Goal: Task Accomplishment & Management: Use online tool/utility

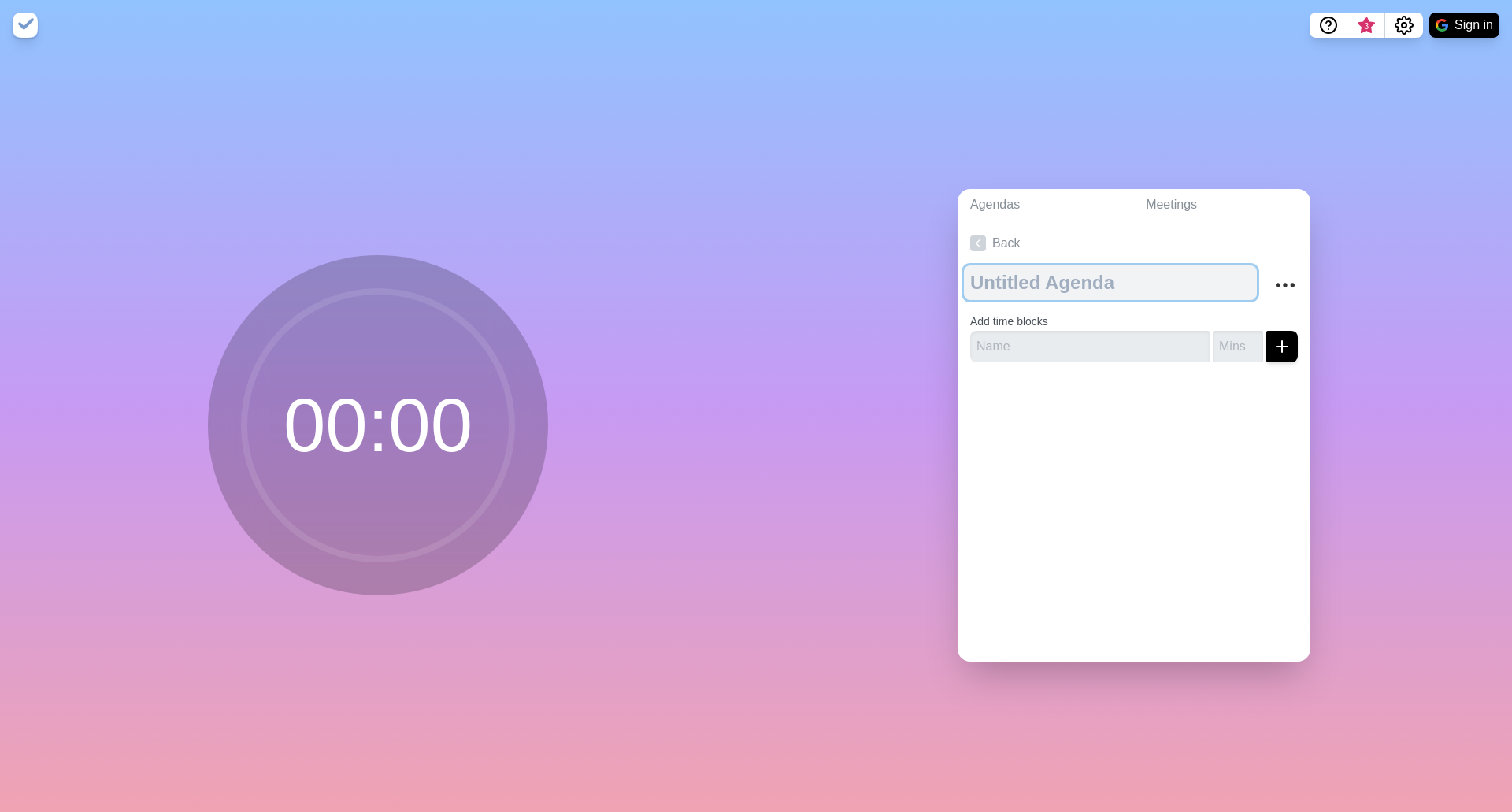
click at [994, 272] on textarea at bounding box center [1110, 283] width 293 height 34
click at [994, 271] on textarea at bounding box center [1110, 283] width 293 height 34
type textarea "Industrial Services Weekly L10"
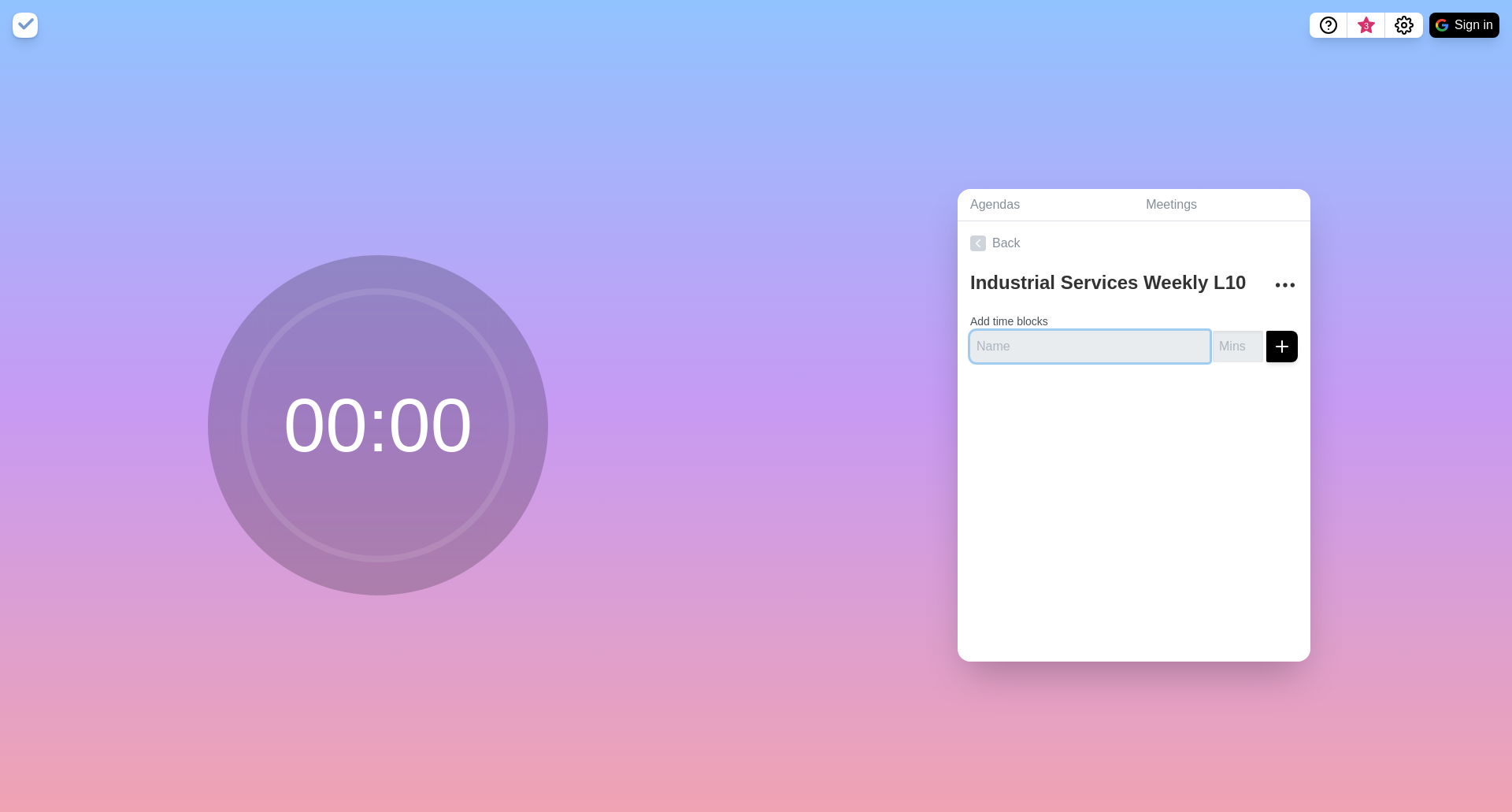
click at [994, 345] on input "text" at bounding box center [1089, 346] width 239 height 31
type input "Check-in"
click at [994, 330] on input "number" at bounding box center [1238, 346] width 50 height 31
type input "5"
click at [994, 419] on div at bounding box center [1134, 406] width 353 height 63
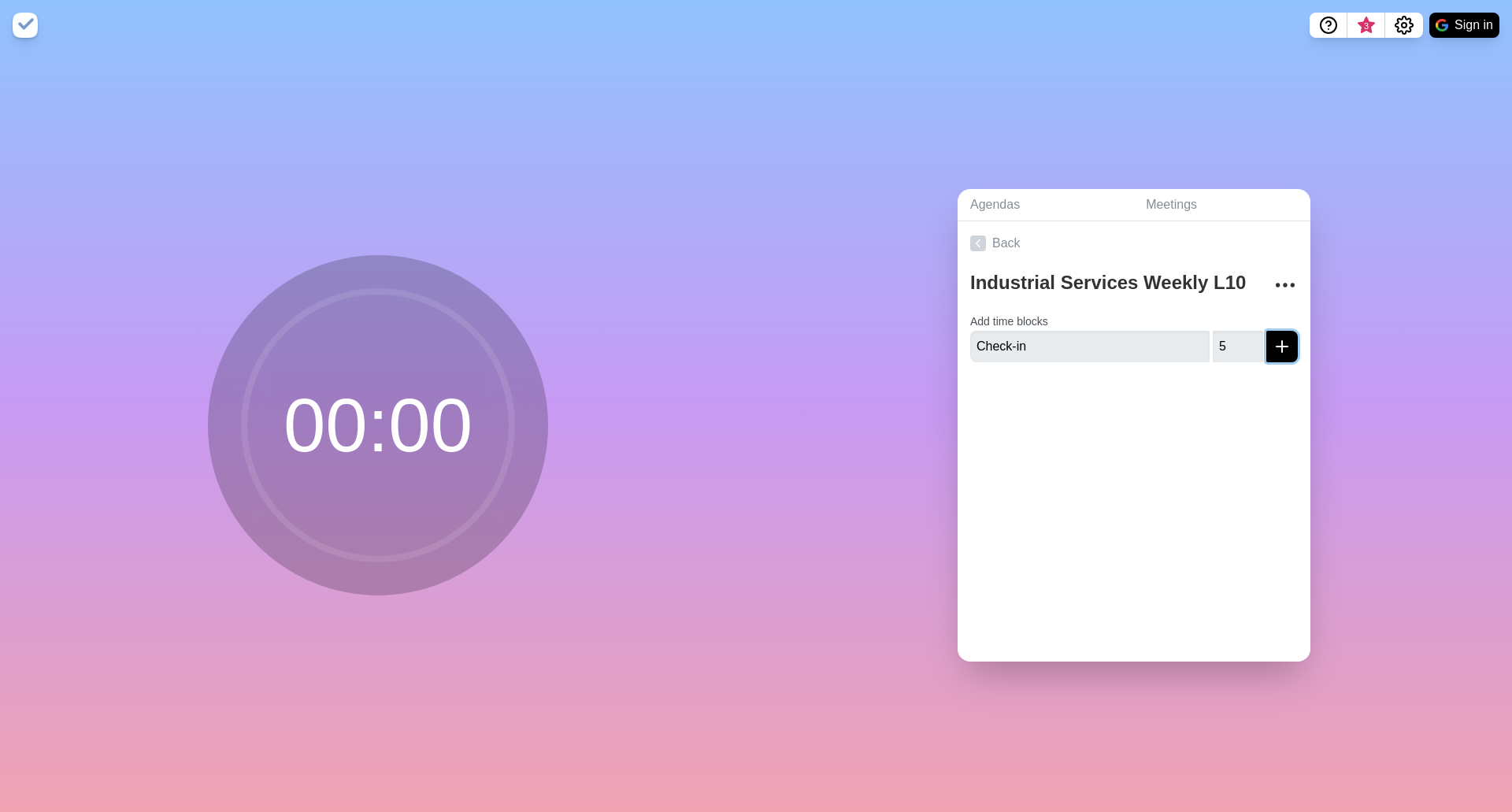
click at [994, 343] on icon "submit" at bounding box center [1283, 347] width 19 height 19
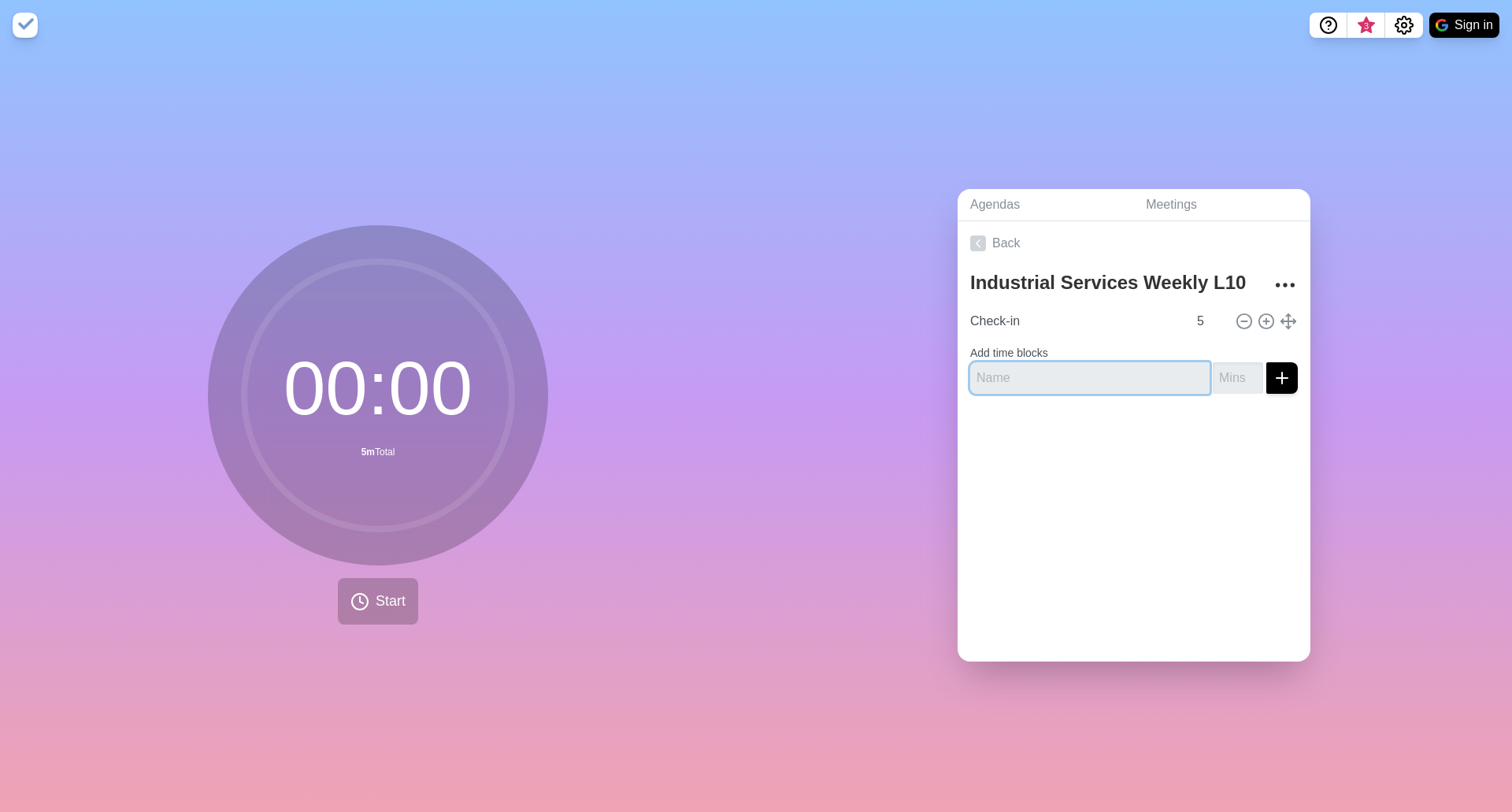
click at [994, 376] on input "text" at bounding box center [1089, 377] width 239 height 31
type input "Scorecard Review"
click at [994, 451] on div at bounding box center [1134, 438] width 353 height 63
click at [994, 376] on input "number" at bounding box center [1238, 377] width 50 height 31
type input "4"
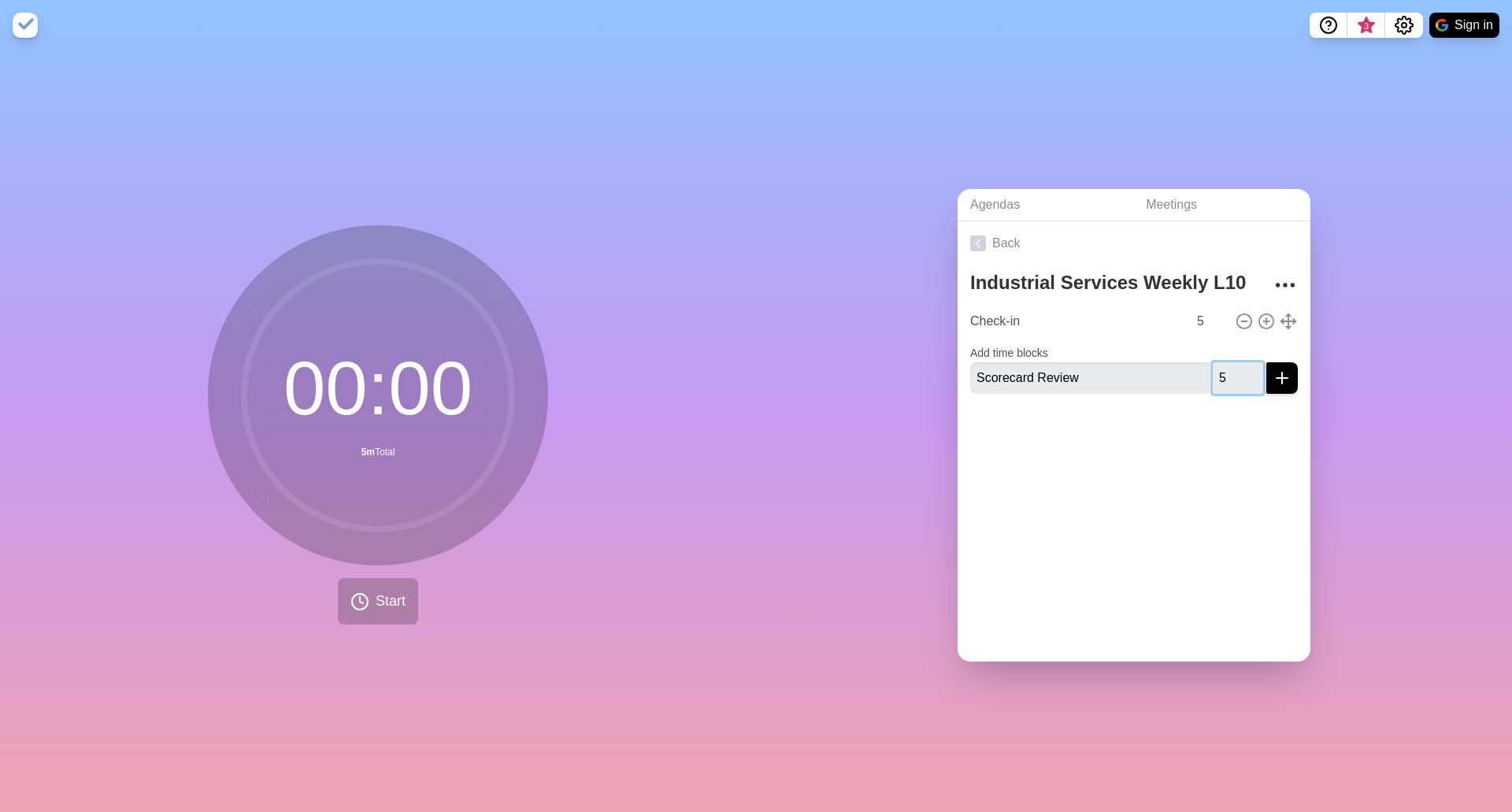
type input "5"
click at [994, 406] on div at bounding box center [1134, 438] width 353 height 63
click at [994, 376] on icon "submit" at bounding box center [1283, 378] width 19 height 19
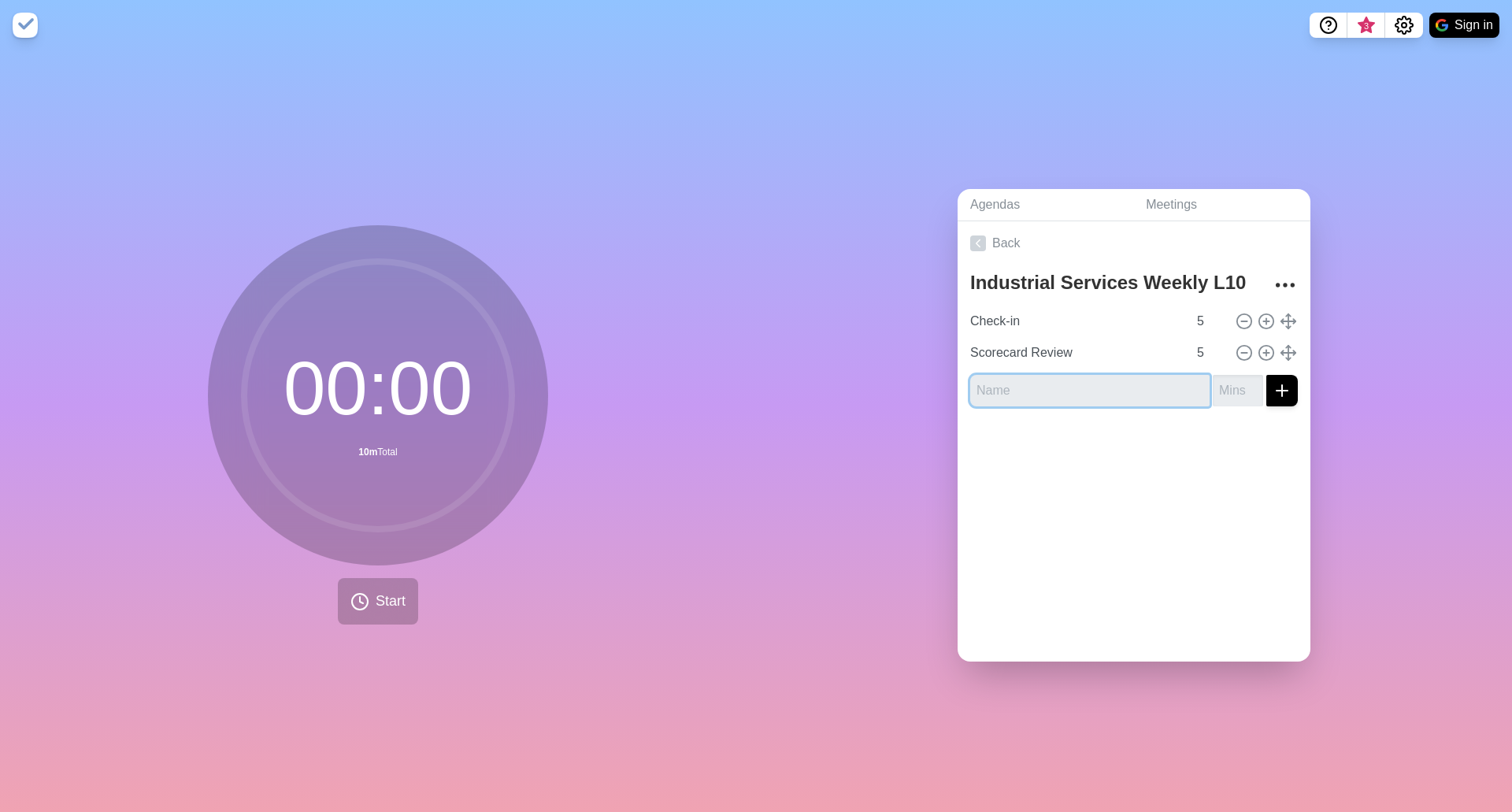
click at [994, 379] on input "text" at bounding box center [1089, 390] width 239 height 31
type input "Rock Review"
click at [994, 379] on input "number" at bounding box center [1238, 390] width 50 height 31
type input "5"
drag, startPoint x: 1242, startPoint y: 444, endPoint x: 1255, endPoint y: 413, distance: 33.6
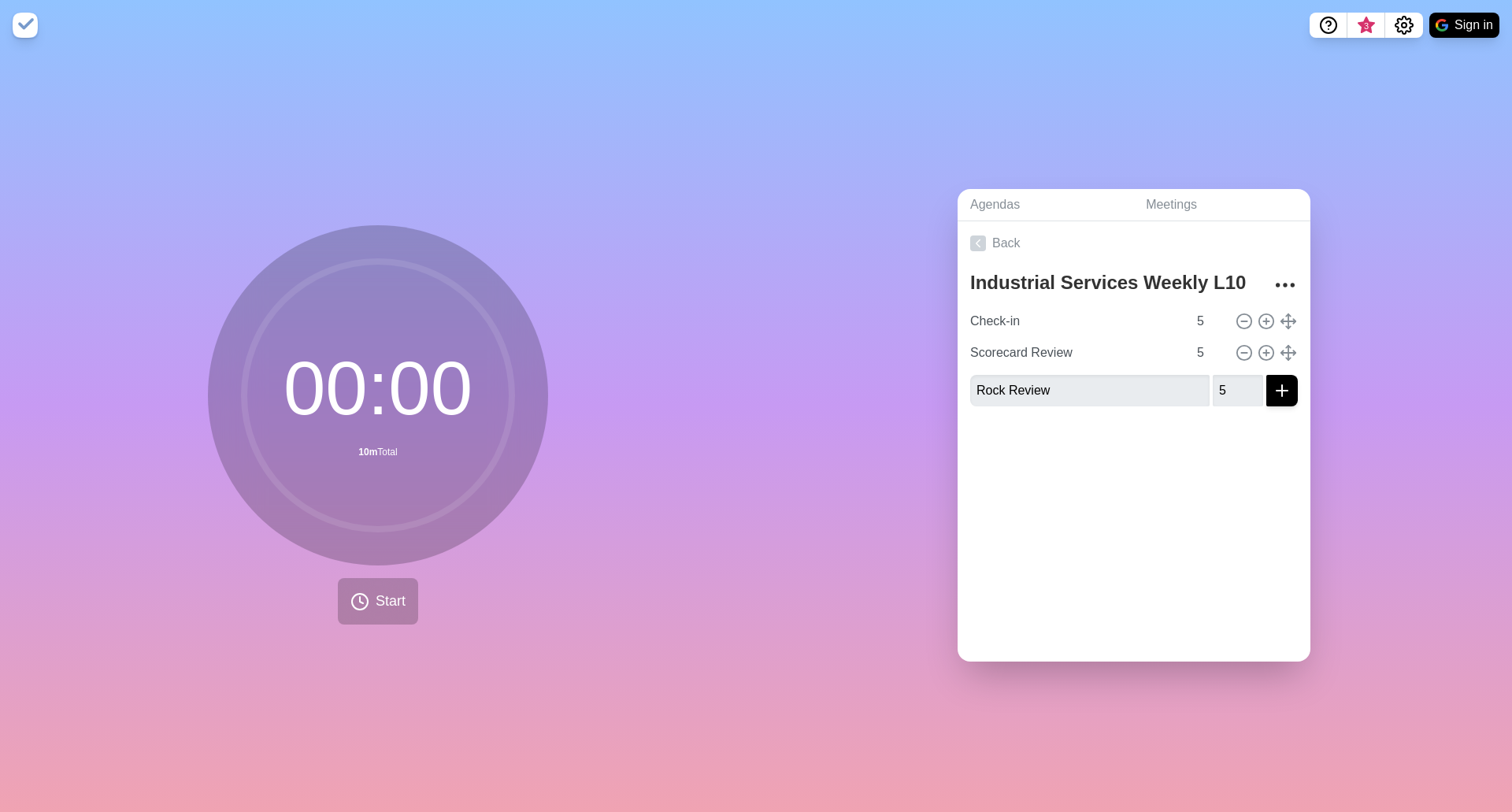
click at [994, 437] on div at bounding box center [1134, 450] width 353 height 63
click at [994, 387] on icon "submit" at bounding box center [1283, 390] width 19 height 19
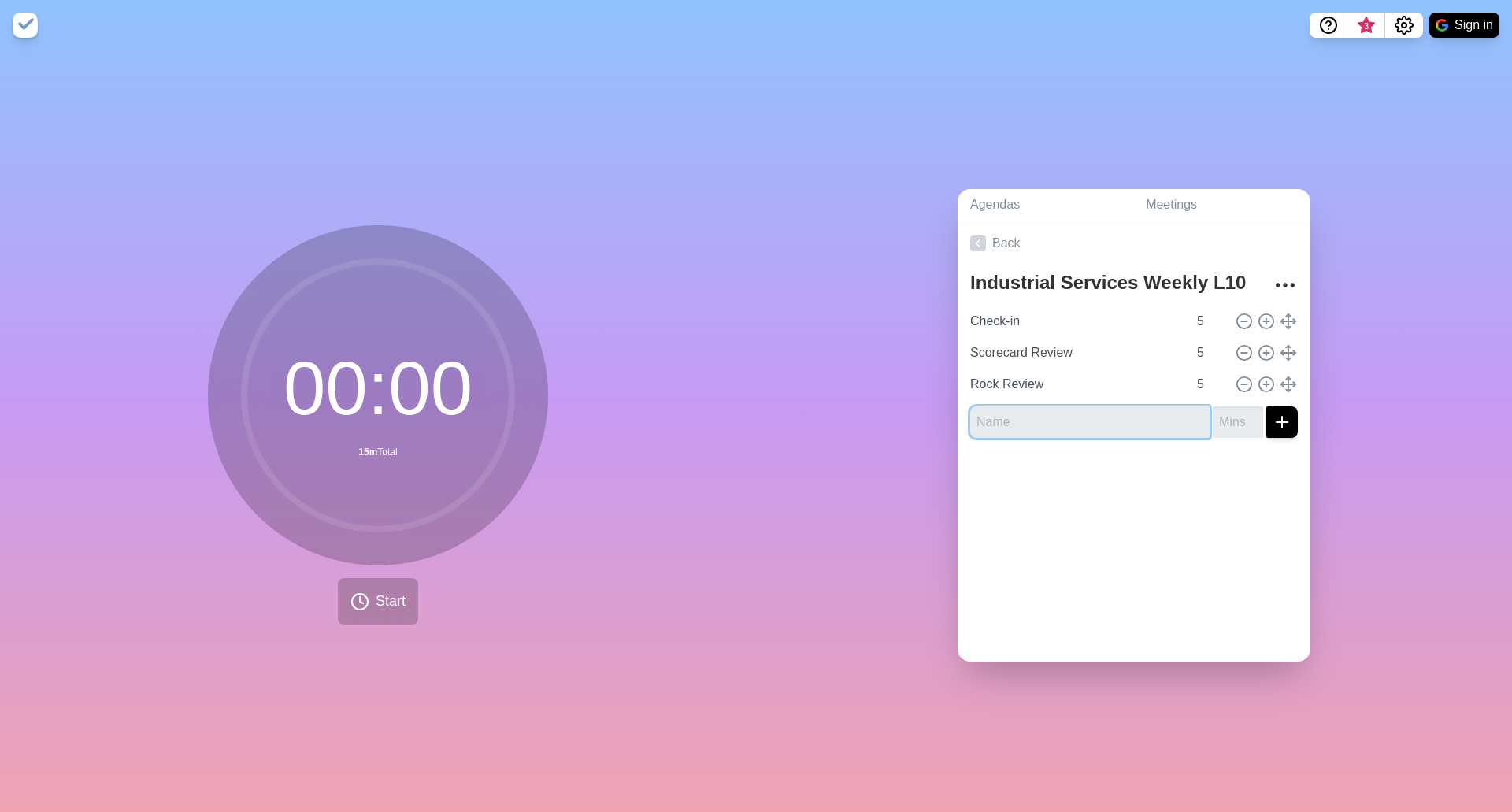
click at [994, 416] on input "text" at bounding box center [1089, 422] width 239 height 31
type input "Customer + Employee Headlines"
click at [994, 451] on div at bounding box center [1134, 482] width 353 height 63
click at [994, 417] on button "submit" at bounding box center [1282, 422] width 31 height 31
click at [994, 413] on input "number" at bounding box center [1238, 422] width 50 height 31
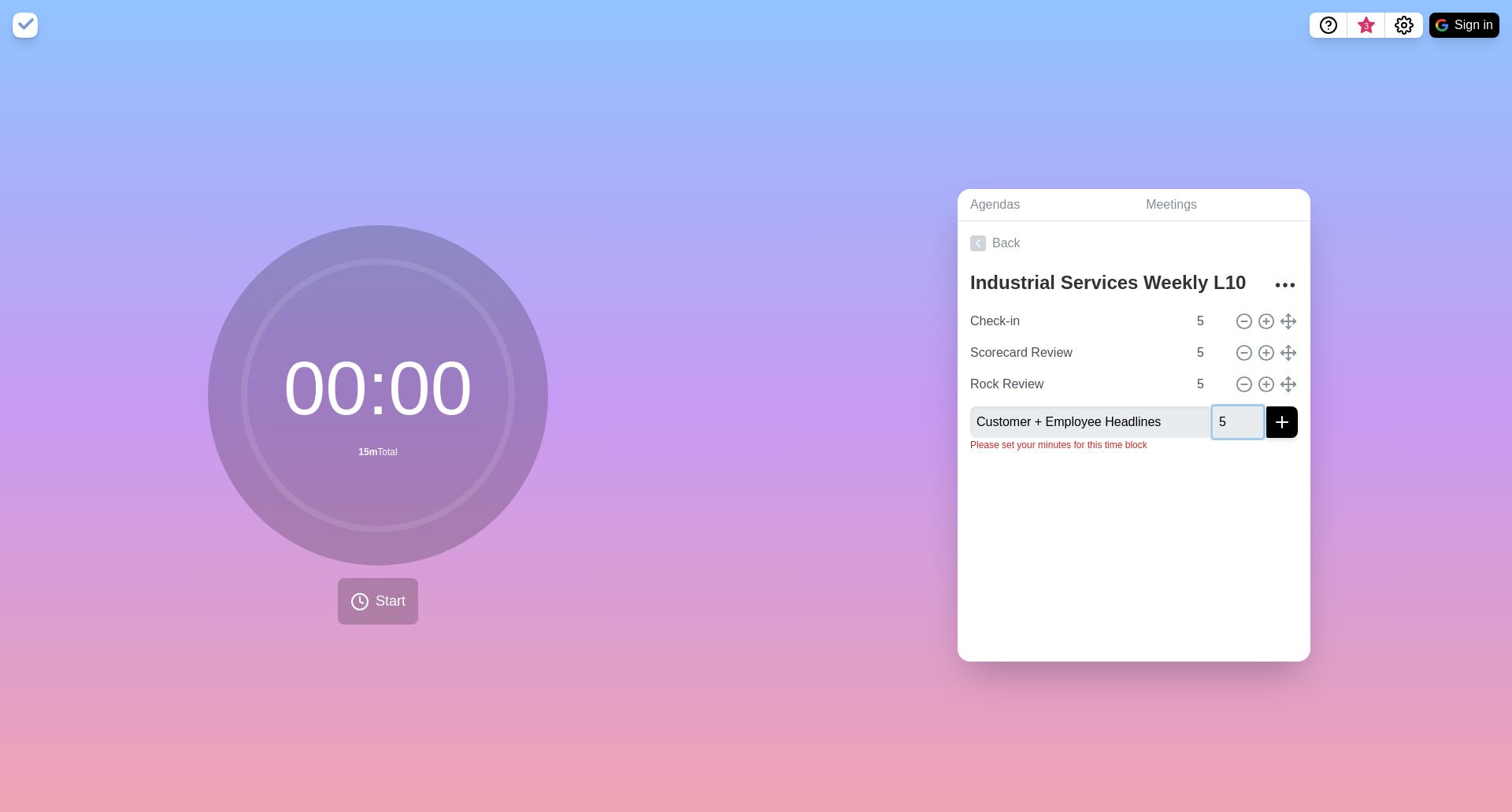
type input "5"
click at [994, 451] on div at bounding box center [1134, 496] width 353 height 63
click at [994, 412] on icon "submit" at bounding box center [1283, 422] width 19 height 19
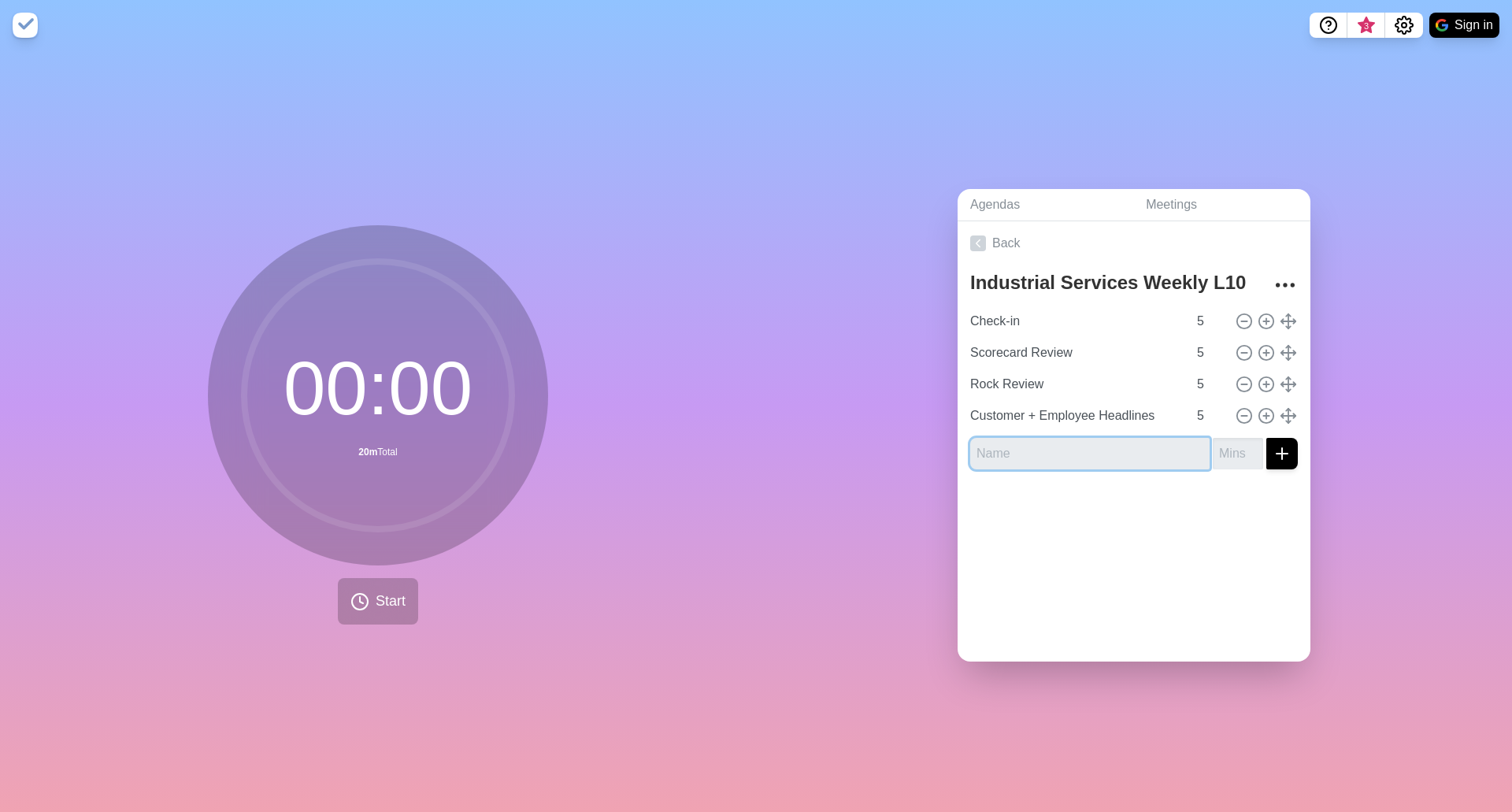
click at [994, 446] on input "text" at bounding box center [1089, 453] width 239 height 31
type input "To-Do List Review"
click at [994, 447] on input "number" at bounding box center [1238, 453] width 50 height 31
type input "5"
click at [994, 444] on icon "submit" at bounding box center [1283, 453] width 19 height 19
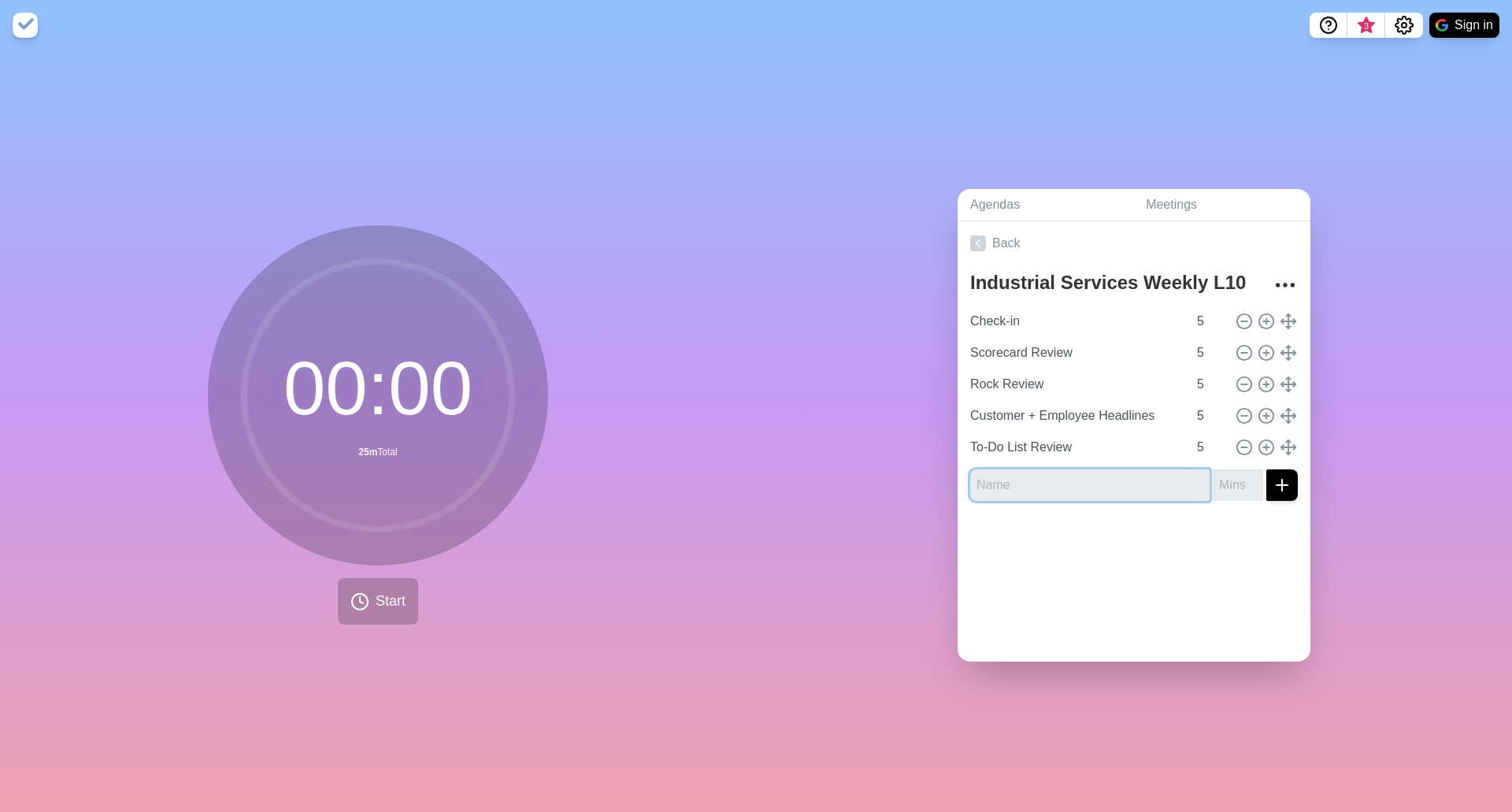
click at [994, 451] on input "text" at bounding box center [1089, 485] width 239 height 31
type input "IDS"
click at [994, 451] on input "number" at bounding box center [1238, 485] width 50 height 31
type input "30"
click at [994, 451] on div at bounding box center [1134, 545] width 353 height 63
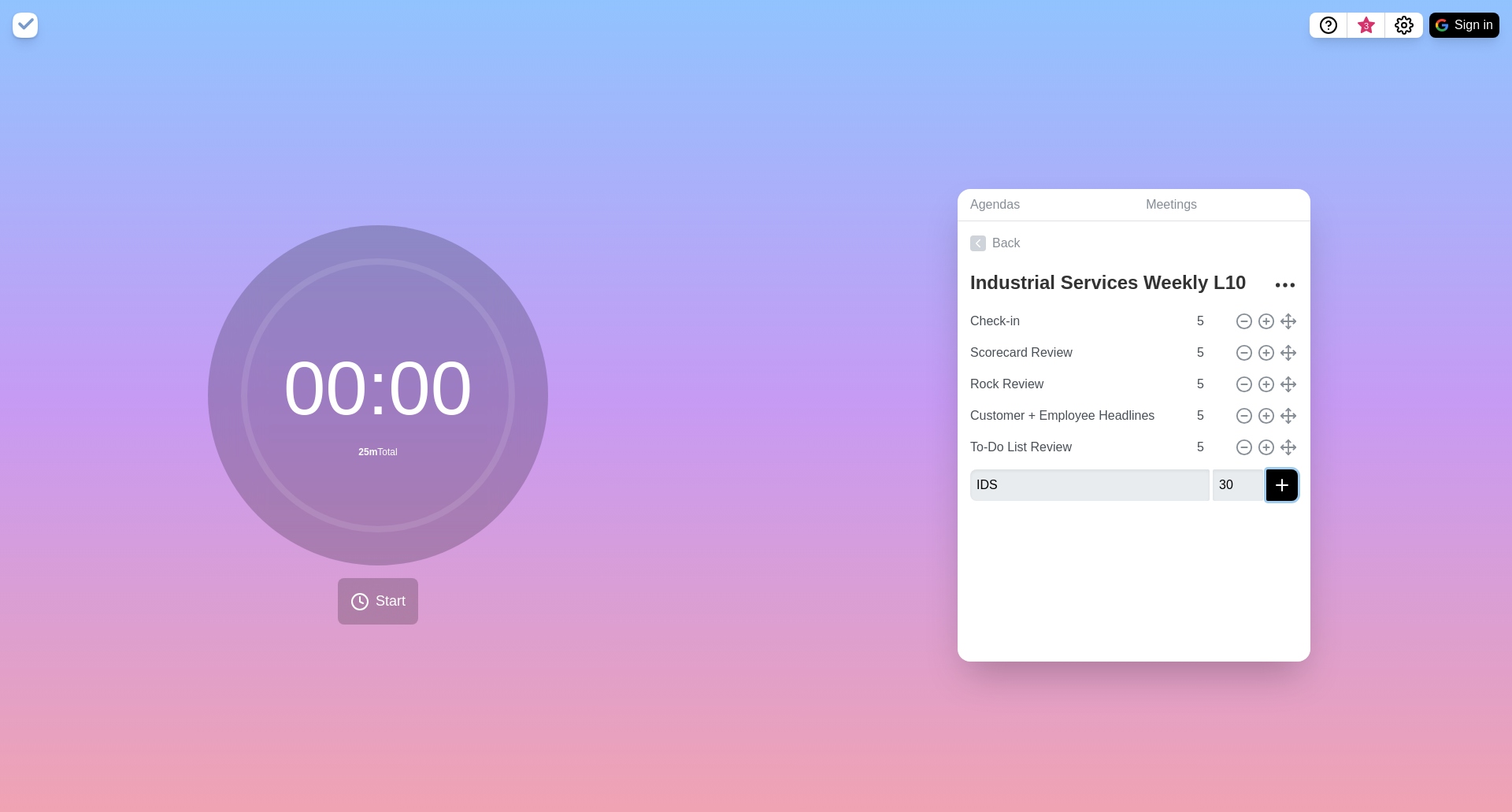
click at [994, 451] on icon "submit" at bounding box center [1283, 485] width 19 height 19
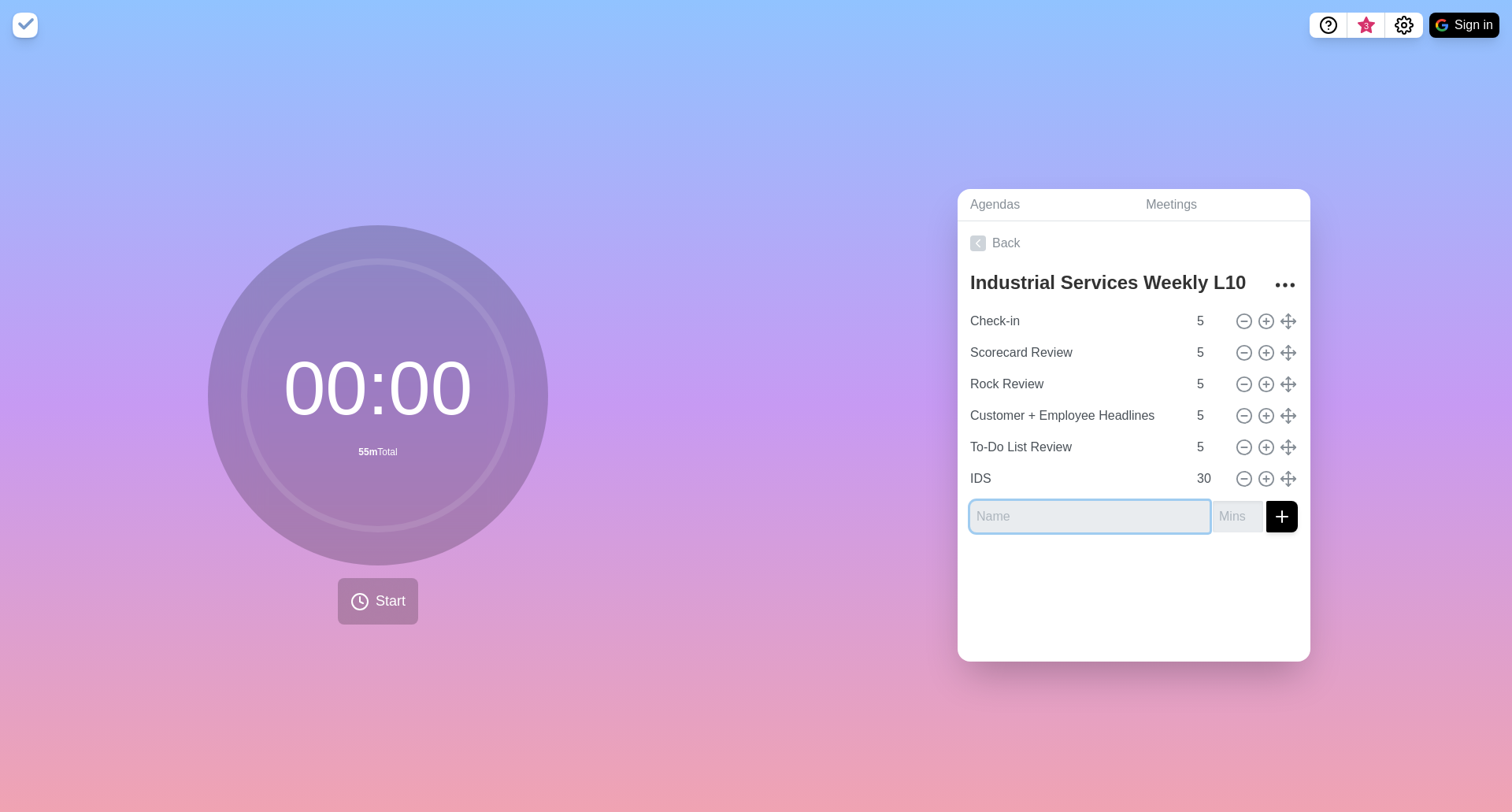
click at [994, 451] on input "text" at bounding box center [1089, 516] width 239 height 31
type input "z"
type input "Wrap-Up (recap to-do's, anything to share with full team, rate meeting)"
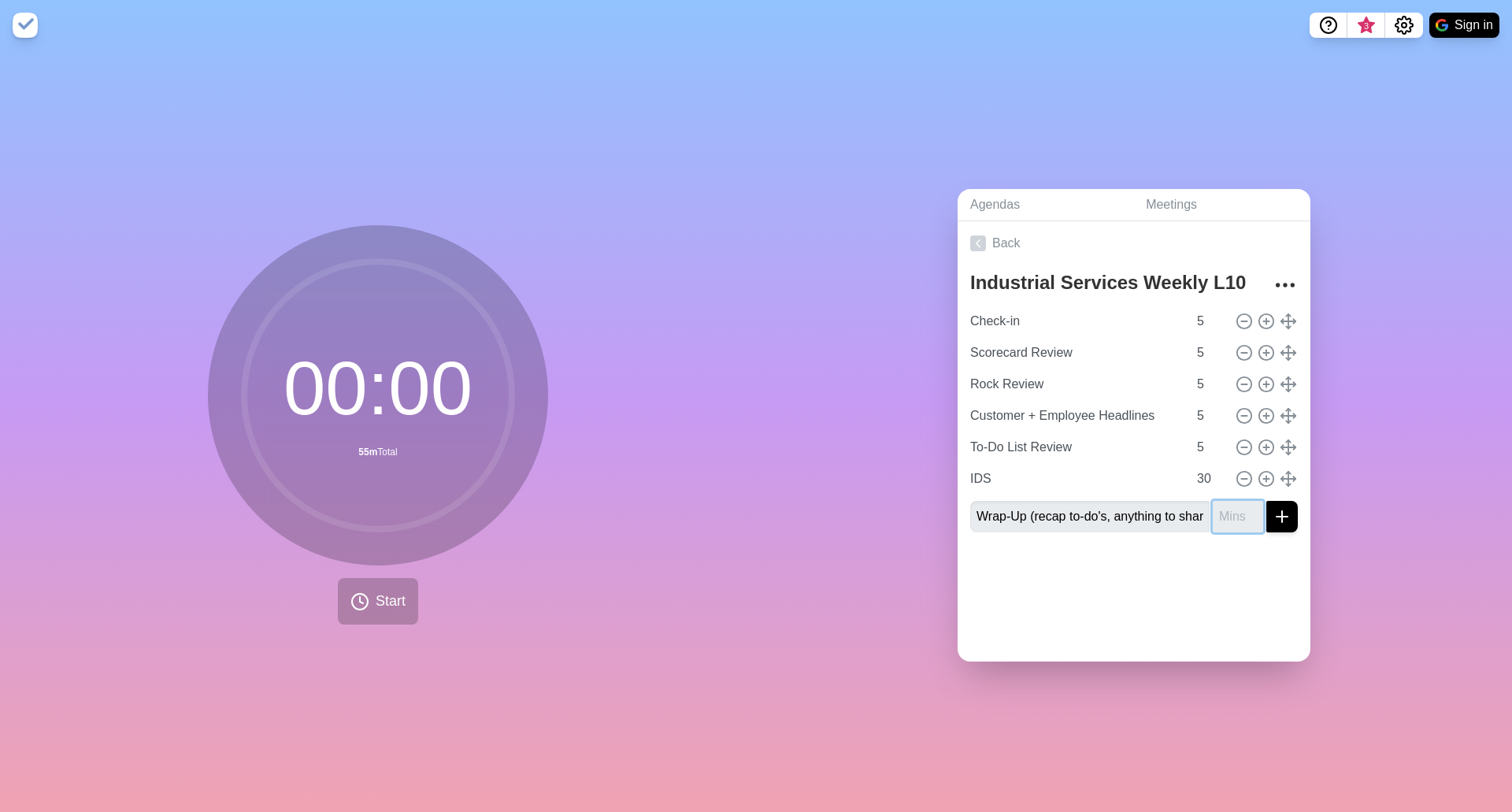
click at [994, 451] on input "number" at bounding box center [1238, 516] width 50 height 31
type input "5"
click at [994, 451] on div at bounding box center [1134, 576] width 353 height 63
click at [994, 451] on icon "submit" at bounding box center [1283, 517] width 19 height 19
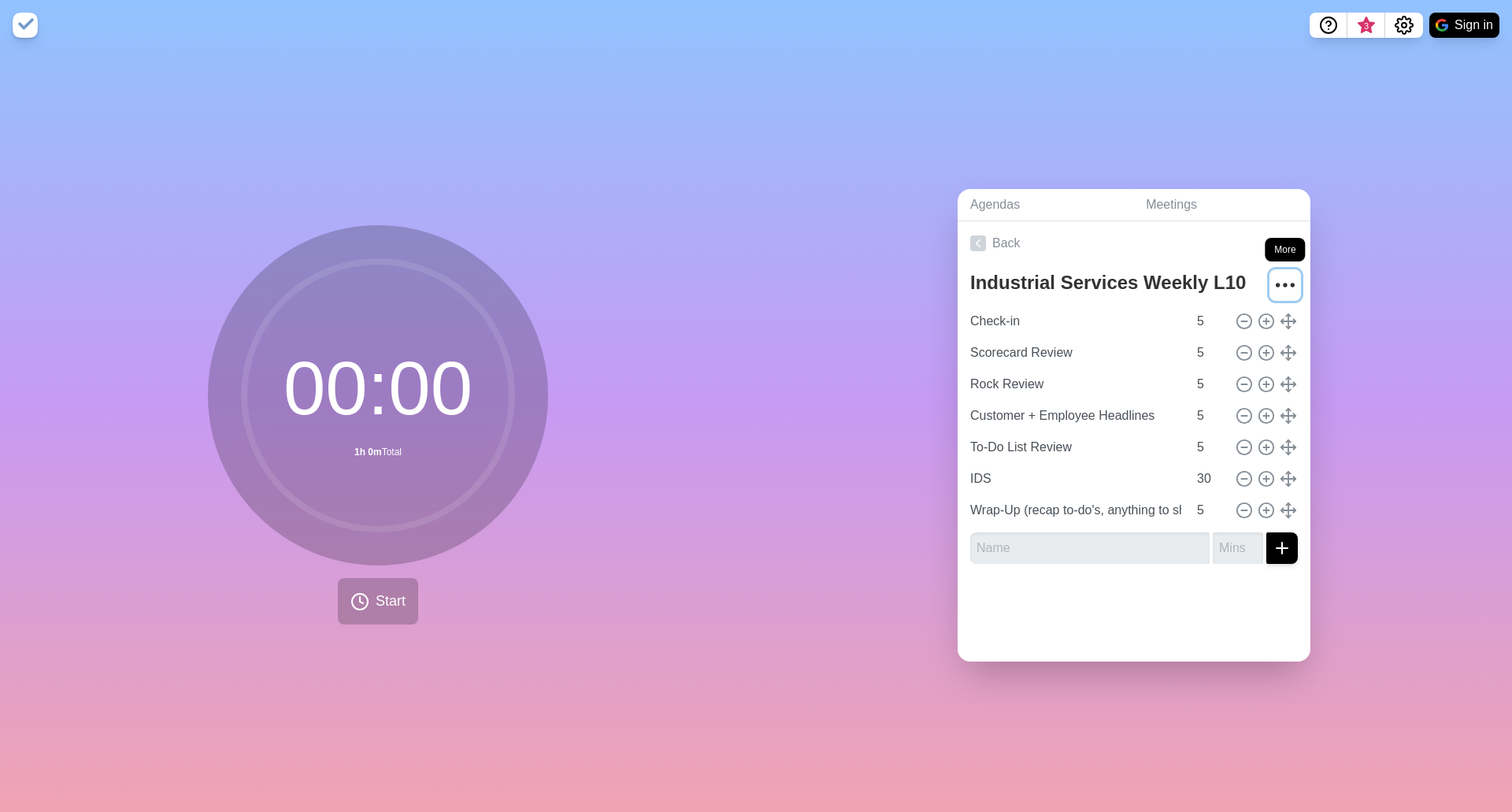
click at [994, 275] on icon "More" at bounding box center [1285, 285] width 25 height 25
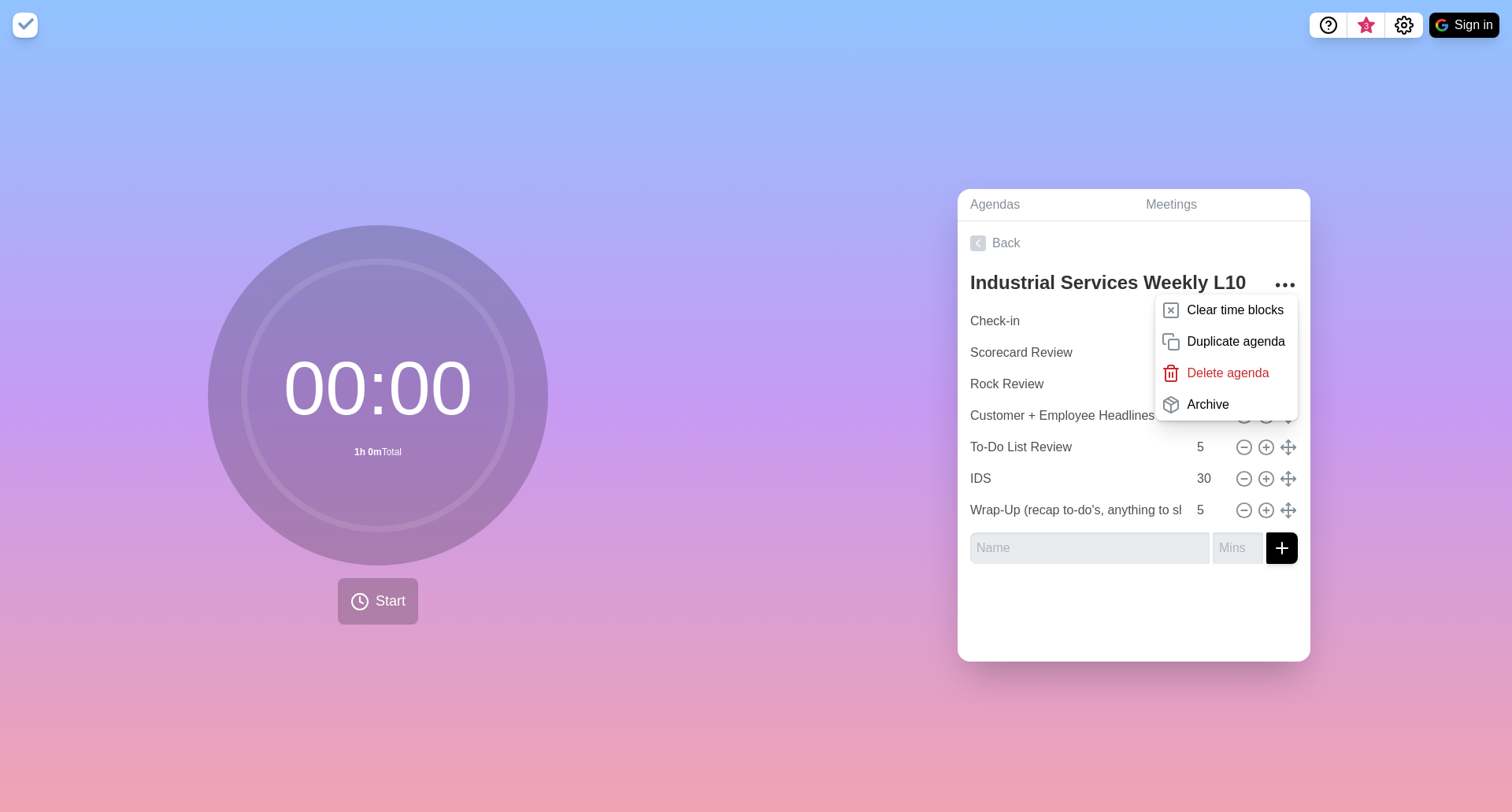
click at [994, 451] on div at bounding box center [1134, 607] width 353 height 63
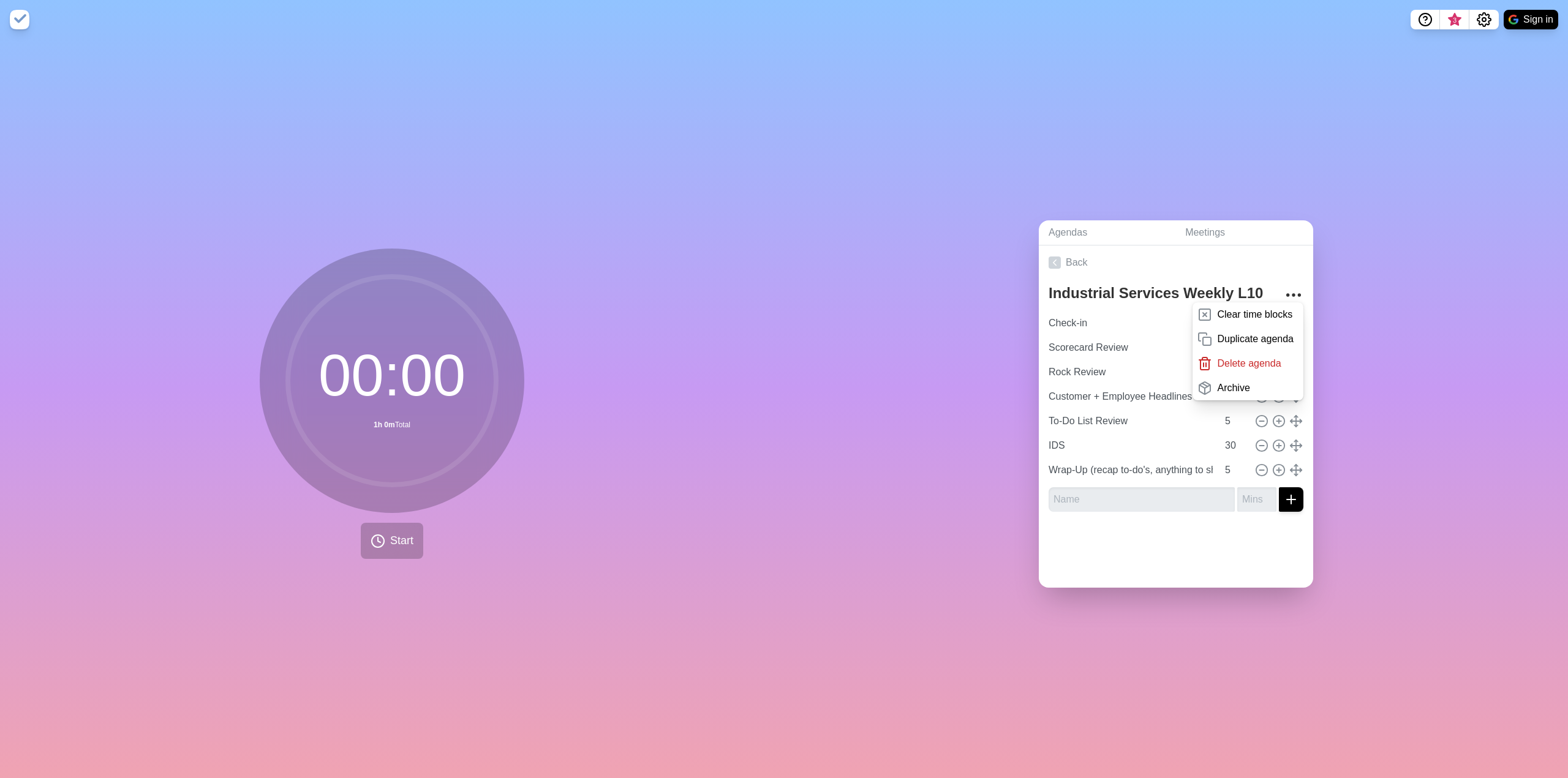
click at [773, 351] on div "Agendas Meetings Back Industrial Services Weekly L10 Clear time blocks Duplicat…" at bounding box center [1176, 409] width 784 height 739
click at [773, 257] on link "Back" at bounding box center [1176, 263] width 275 height 34
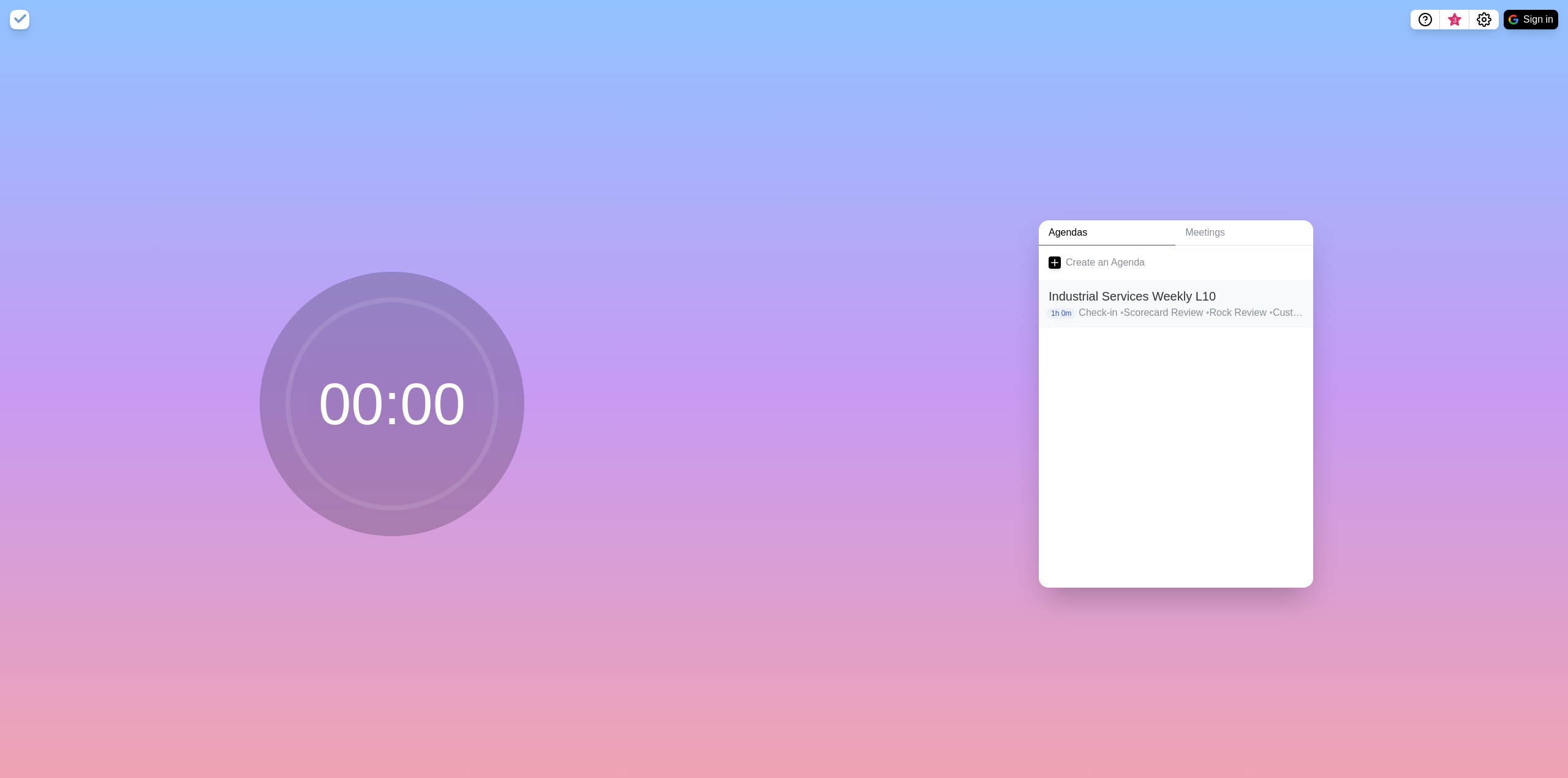
click at [773, 290] on h2 "Industrial Services Weekly L10" at bounding box center [1176, 296] width 255 height 19
